Goal: Task Accomplishment & Management: Use online tool/utility

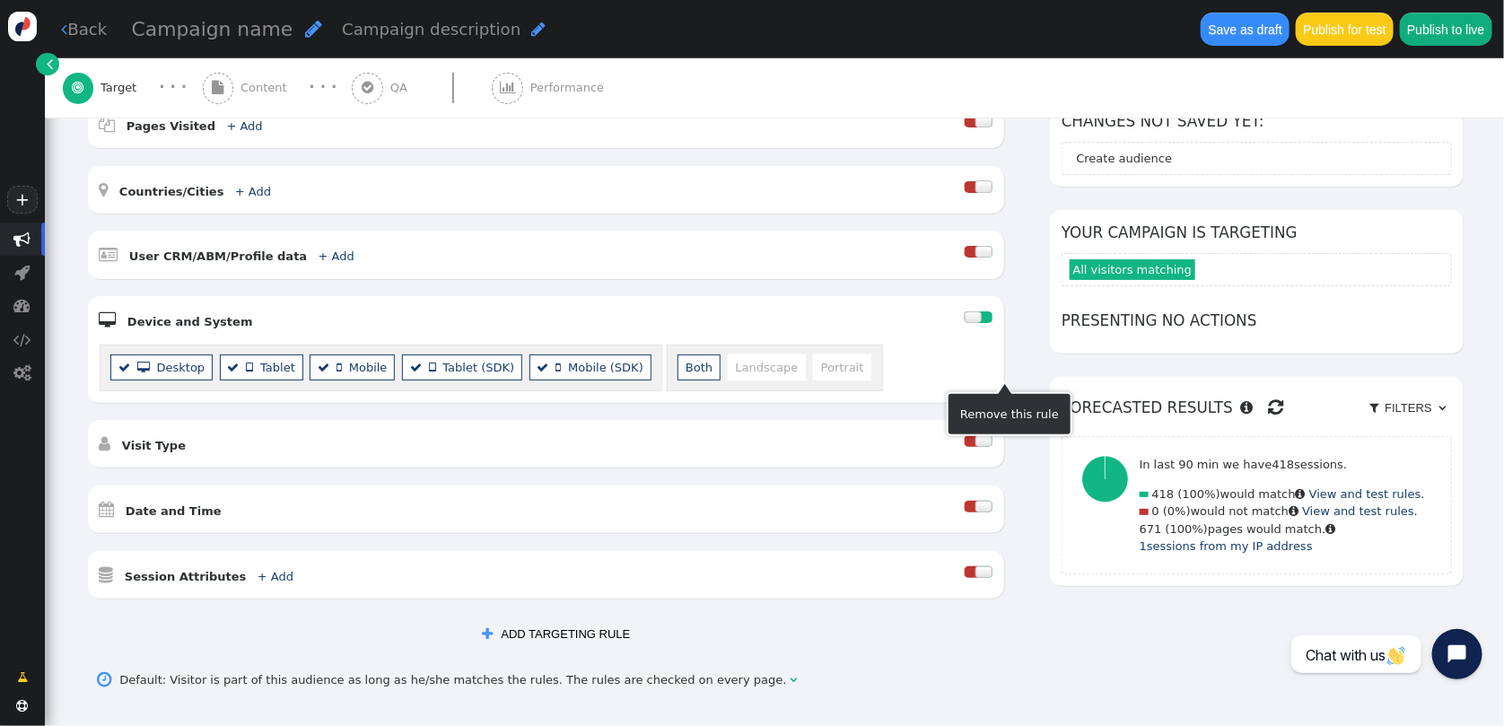
scroll to position [264, 0]
click at [1031, 602] on div "AND OR XOR AND     Pages Visited + Add  Include Current Page is Any of - V…" at bounding box center [775, 375] width 1378 height 552
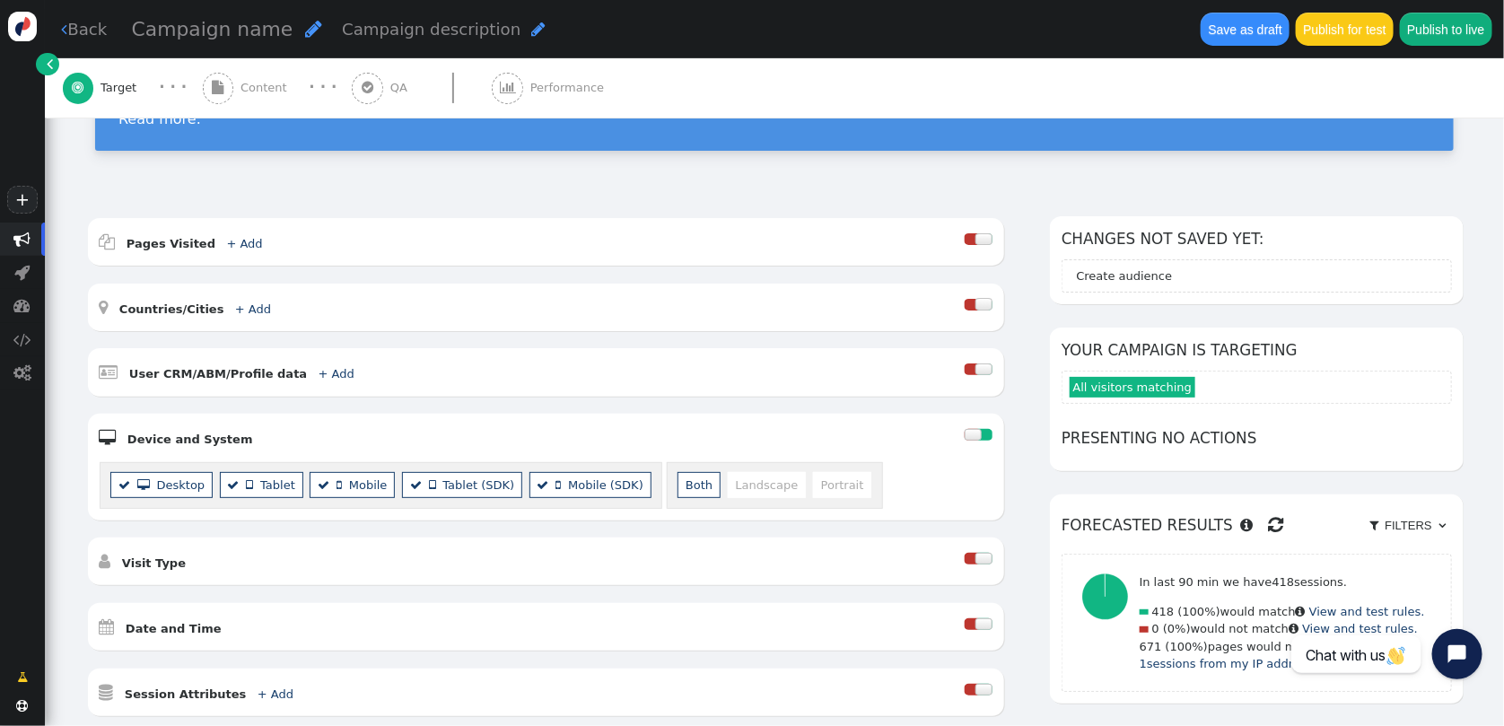
scroll to position [147, 0]
click at [978, 435] on div at bounding box center [985, 434] width 14 height 12
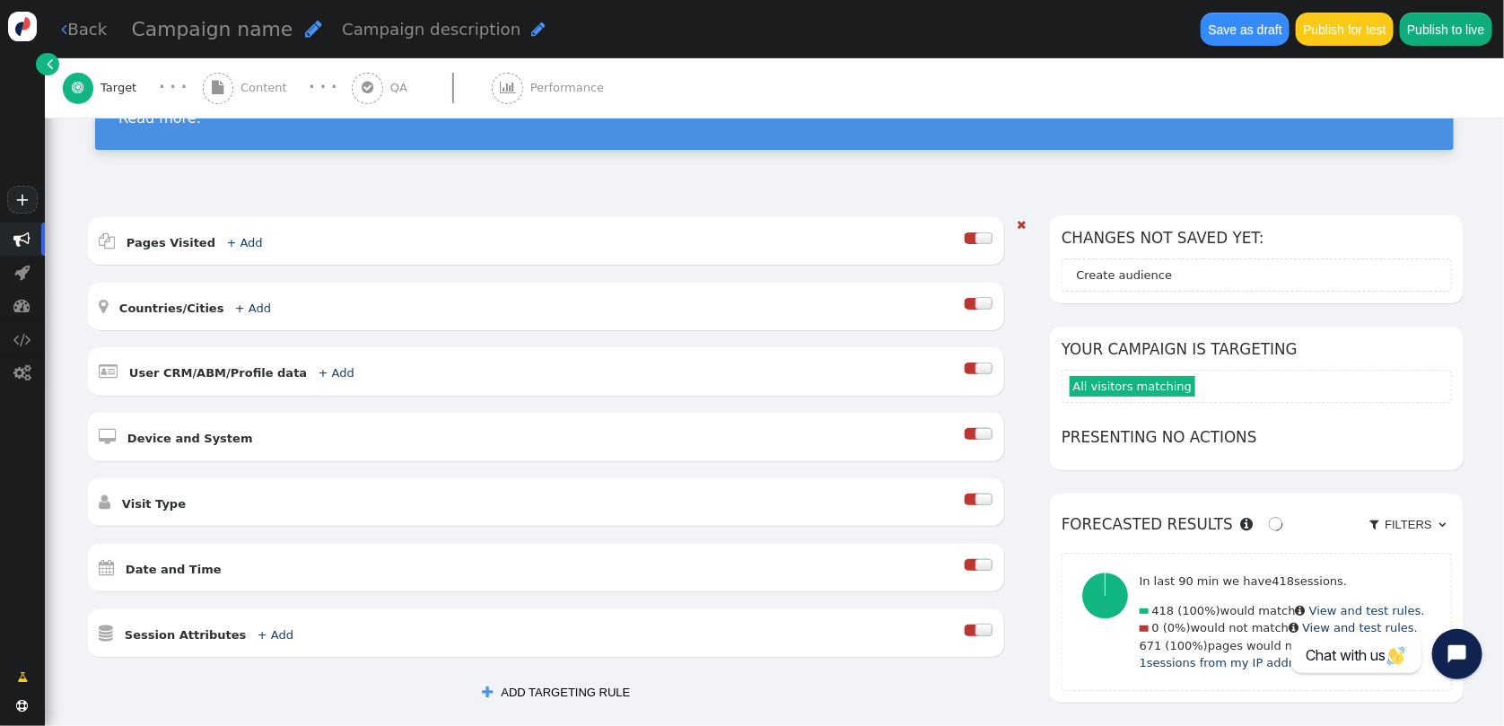
click at [966, 240] on div at bounding box center [972, 238] width 14 height 12
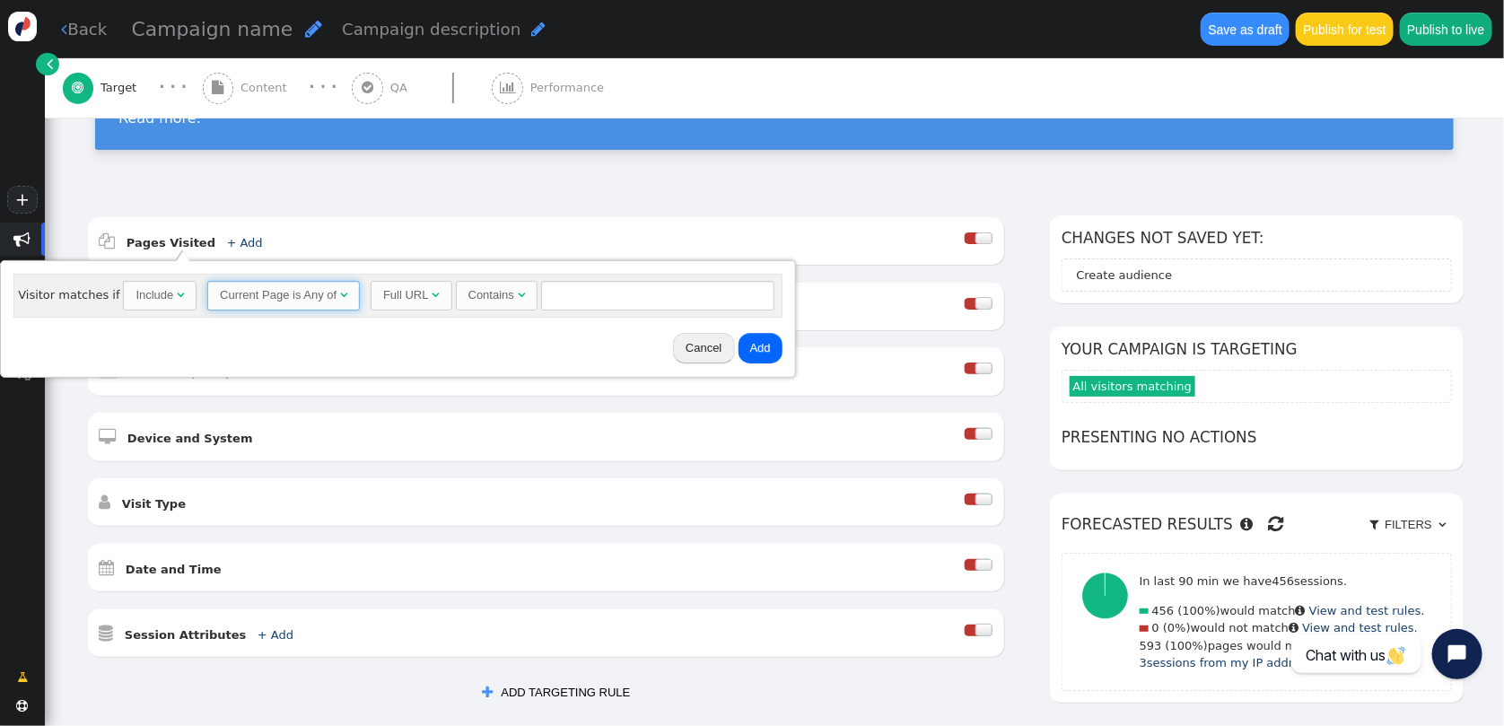
click at [301, 310] on span "Current Page is Any of " at bounding box center [283, 296] width 153 height 31
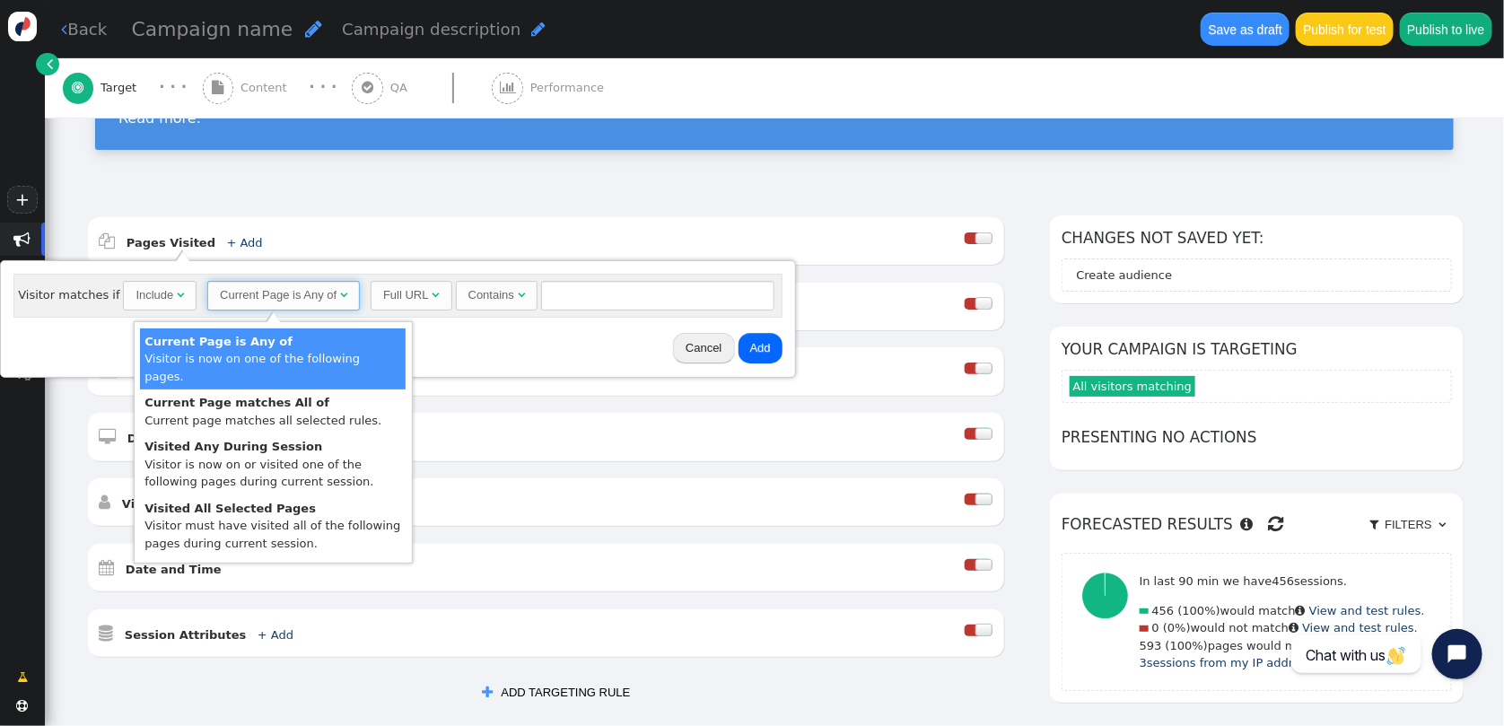
click at [959, 196] on div "AND OR XOR AND     Pages Visited + Add  Include Current Page is Any of - V…" at bounding box center [774, 514] width 1459 height 645
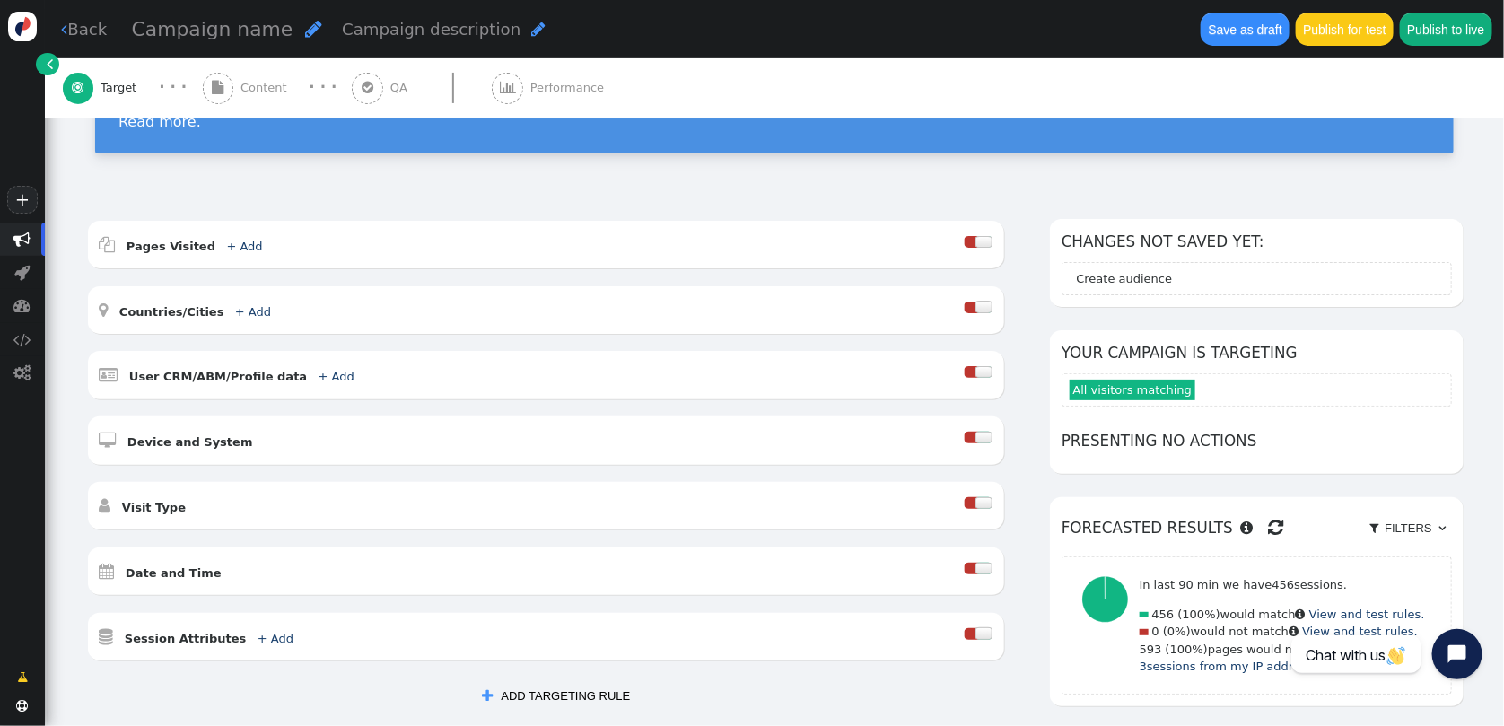
scroll to position [142, 0]
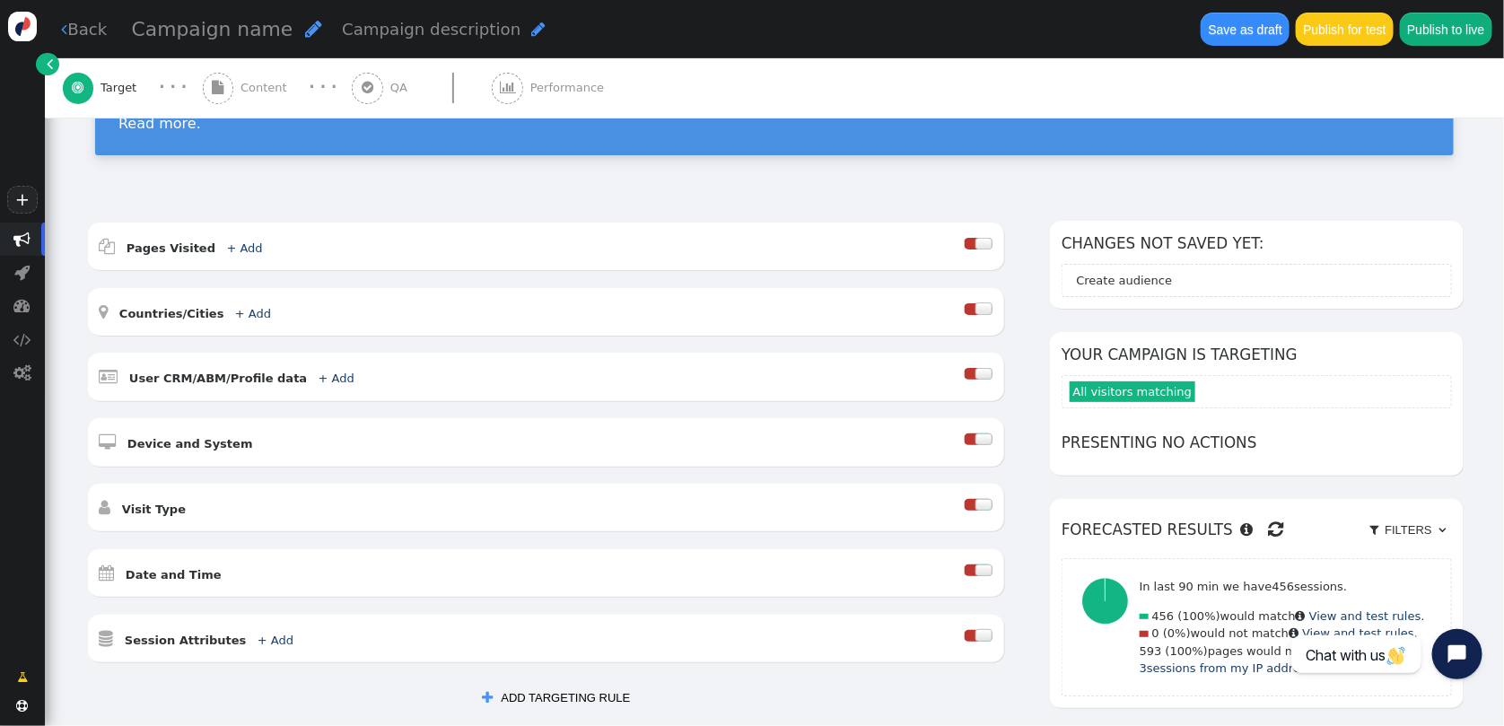
click at [1027, 297] on div "AND OR XOR AND     Pages Visited + Add  Include Current Page is Any of - V…" at bounding box center [775, 476] width 1378 height 511
click at [1201, 391] on section "All visitors matching" at bounding box center [1257, 391] width 390 height 33
click at [1135, 390] on span "All visitors matching" at bounding box center [1133, 391] width 126 height 21
click at [1184, 392] on section "All visitors matching" at bounding box center [1257, 391] width 390 height 33
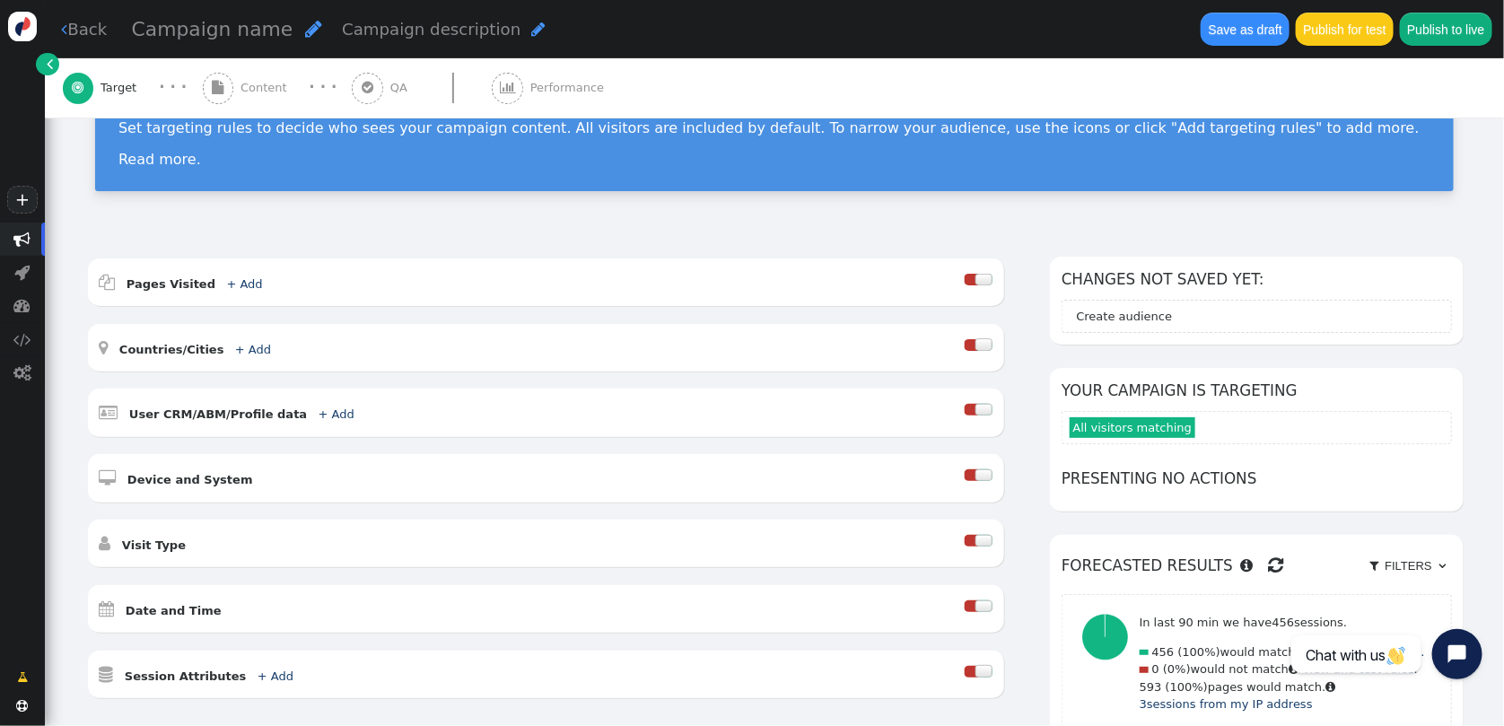
scroll to position [103, 0]
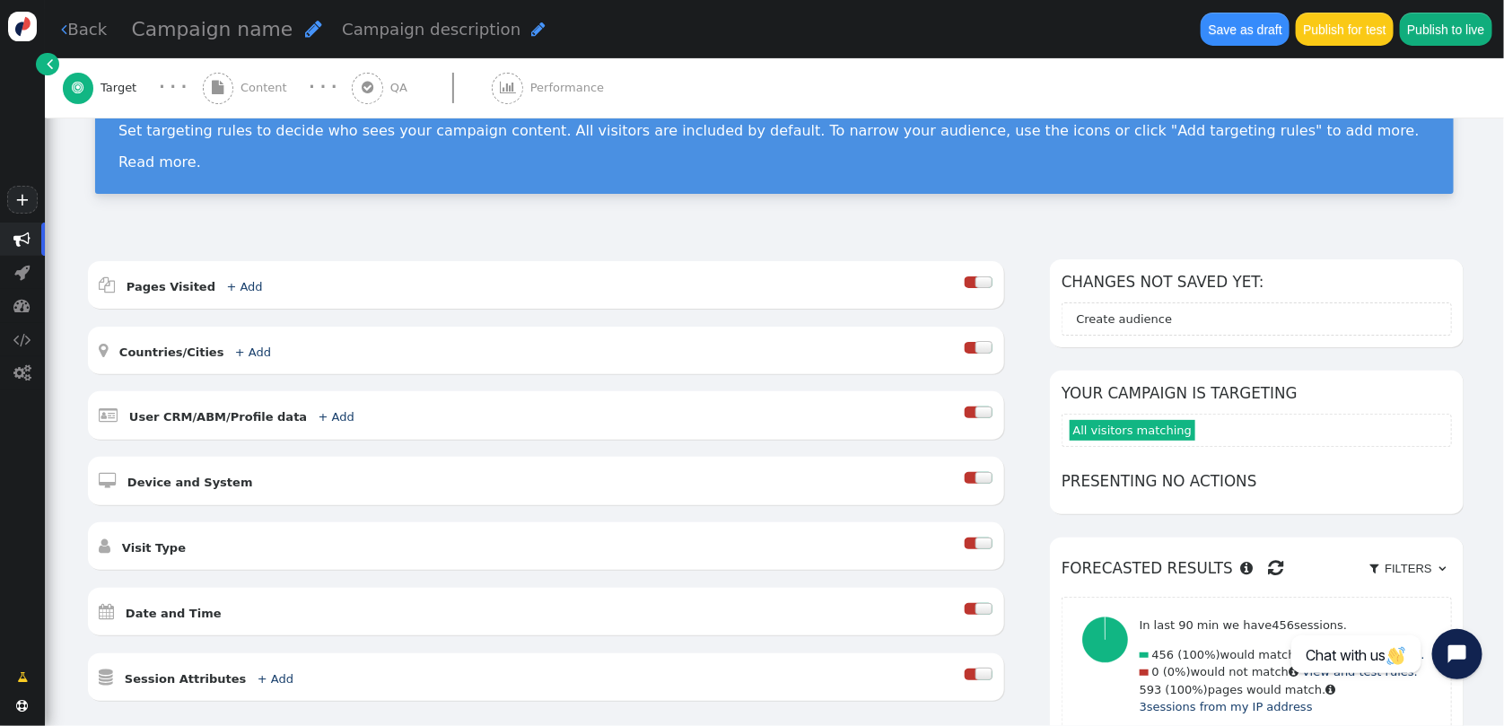
click at [1213, 436] on section "All visitors matching" at bounding box center [1257, 430] width 390 height 33
click at [1199, 428] on section "All visitors matching" at bounding box center [1257, 430] width 390 height 33
click at [1113, 433] on span "All visitors matching" at bounding box center [1133, 430] width 126 height 21
click at [1026, 345] on div "AND OR XOR AND     Pages Visited + Add  Include Current Page is Any of - V…" at bounding box center [775, 514] width 1378 height 511
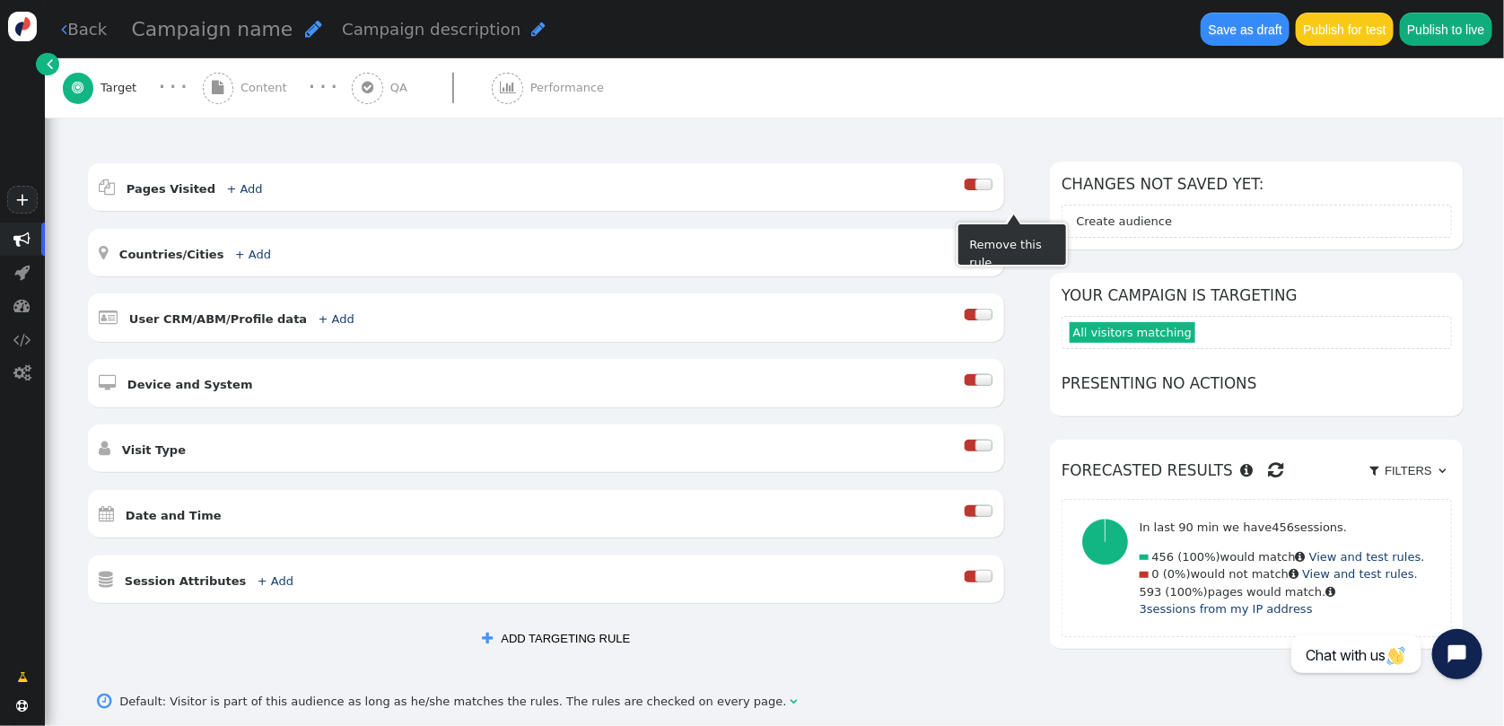
scroll to position [201, 0]
click at [860, 141] on div "AND OR XOR AND     Pages Visited + Add  Include Current Page is Any of - V…" at bounding box center [774, 460] width 1459 height 645
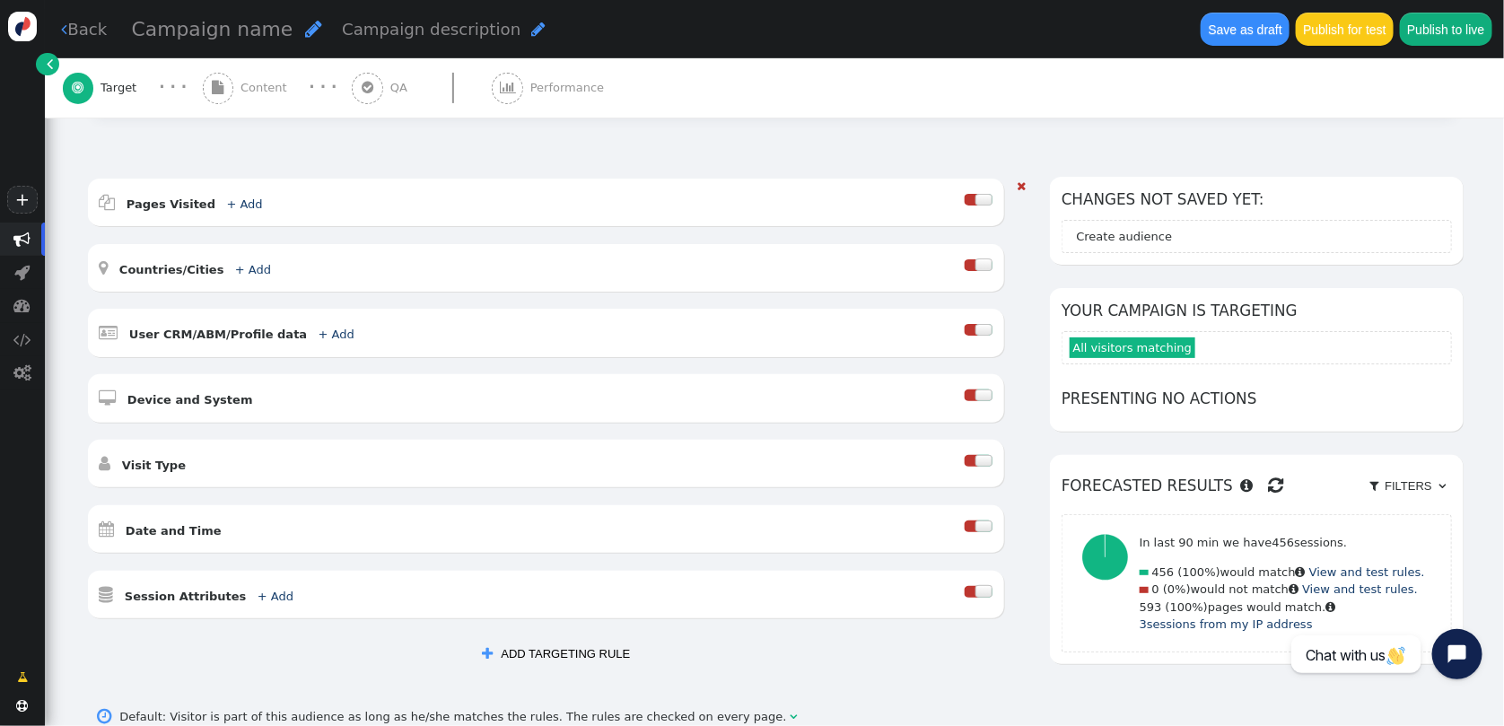
scroll to position [185, 0]
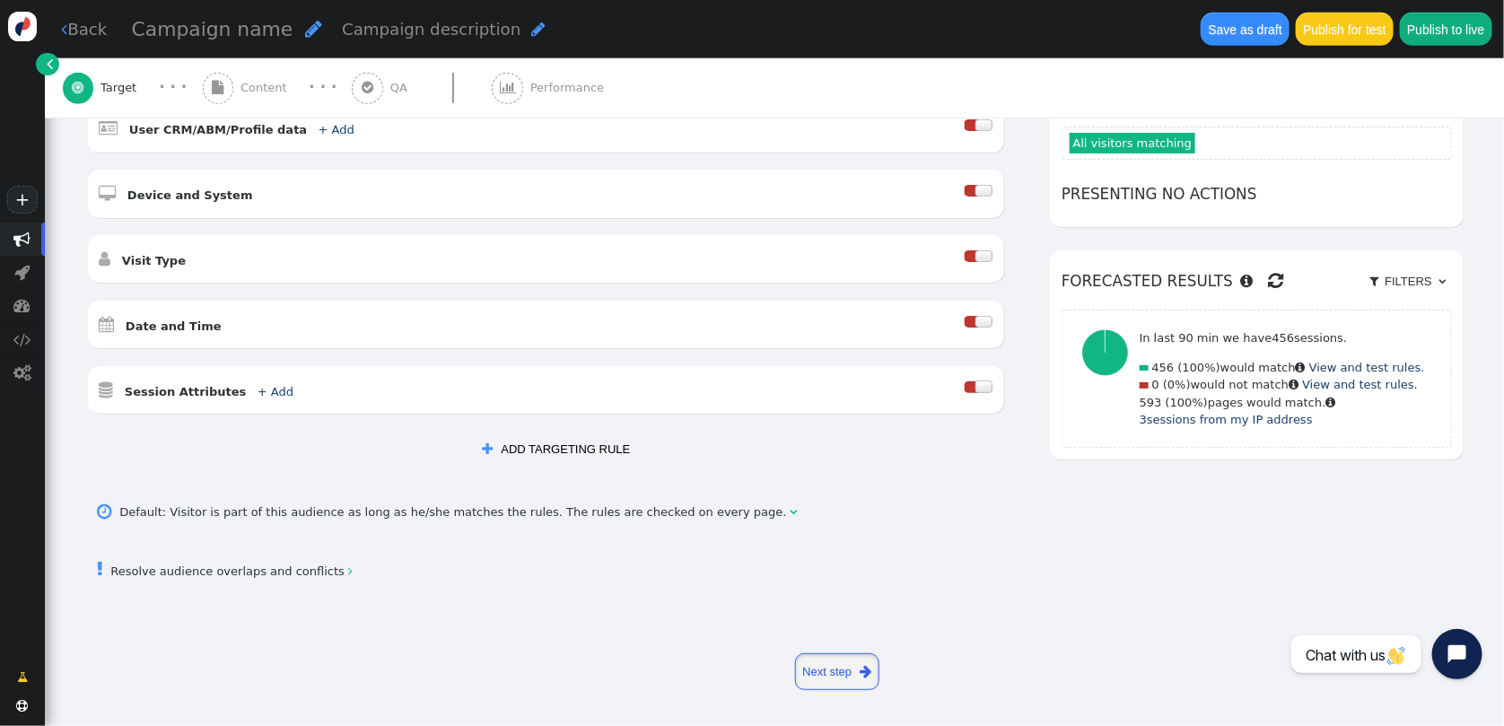
click at [819, 669] on link "Next step " at bounding box center [837, 671] width 85 height 37
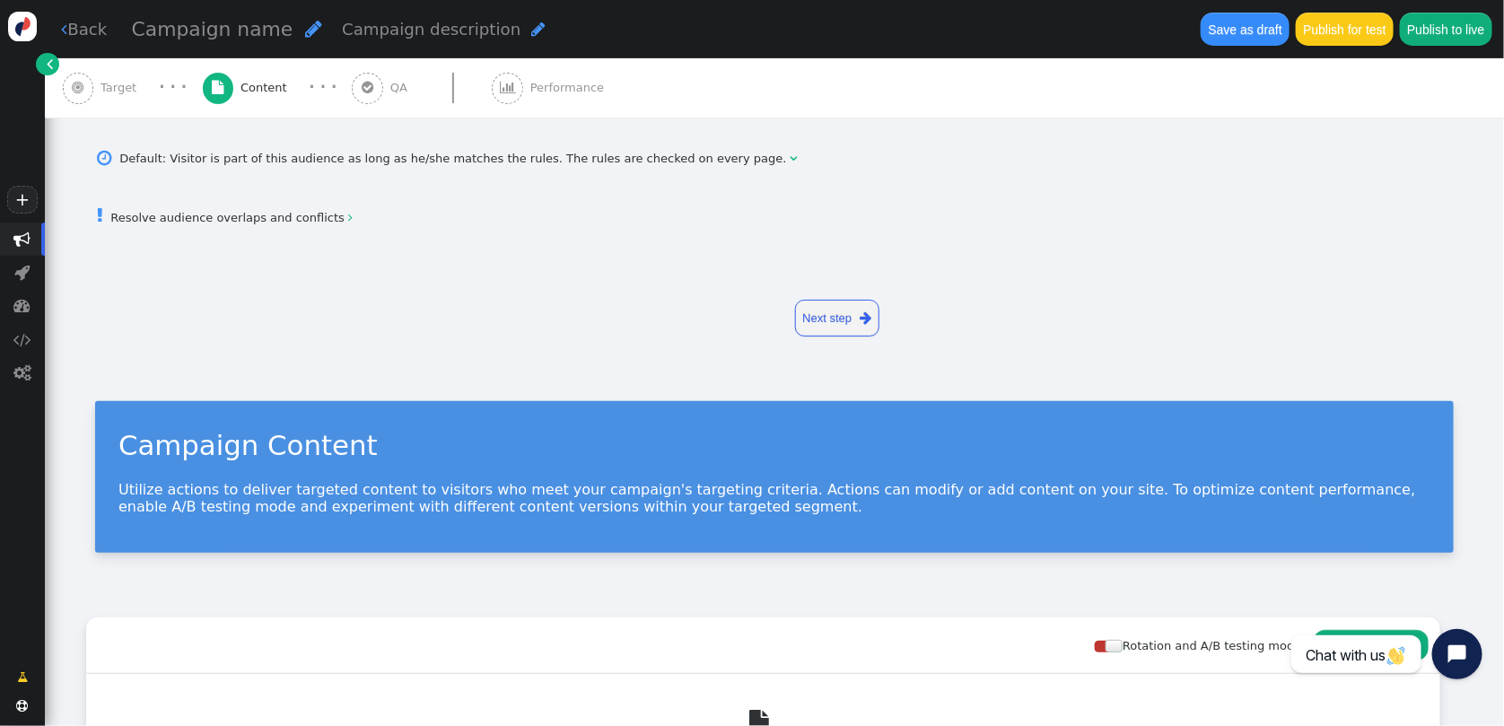
scroll to position [0, 0]
